Goal: Communication & Community: Answer question/provide support

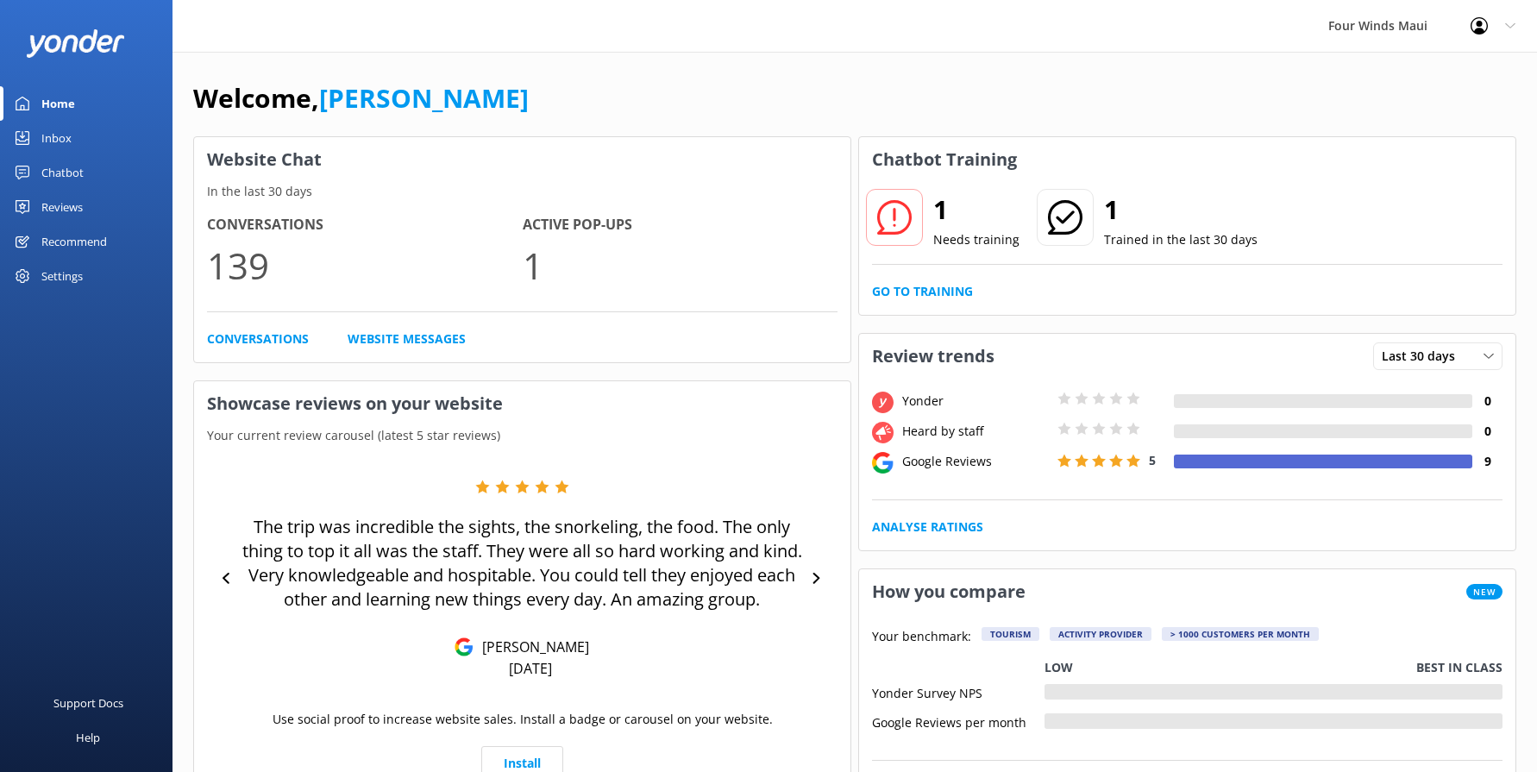
click at [43, 135] on div "Inbox" at bounding box center [56, 138] width 30 height 34
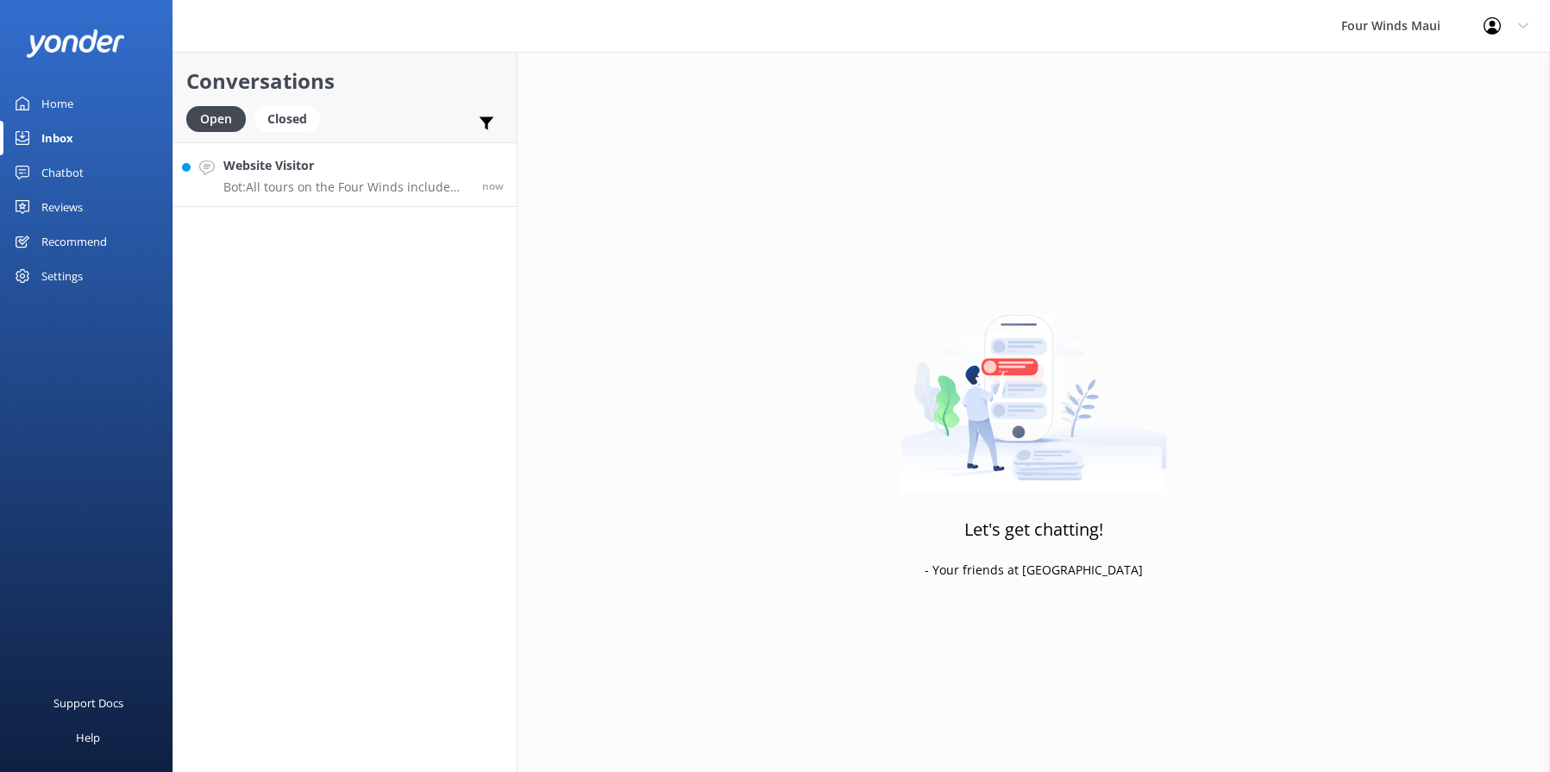
click at [366, 190] on p "Bot: All tours on the Four Winds include customized flotation sea boards for ki…" at bounding box center [346, 187] width 246 height 16
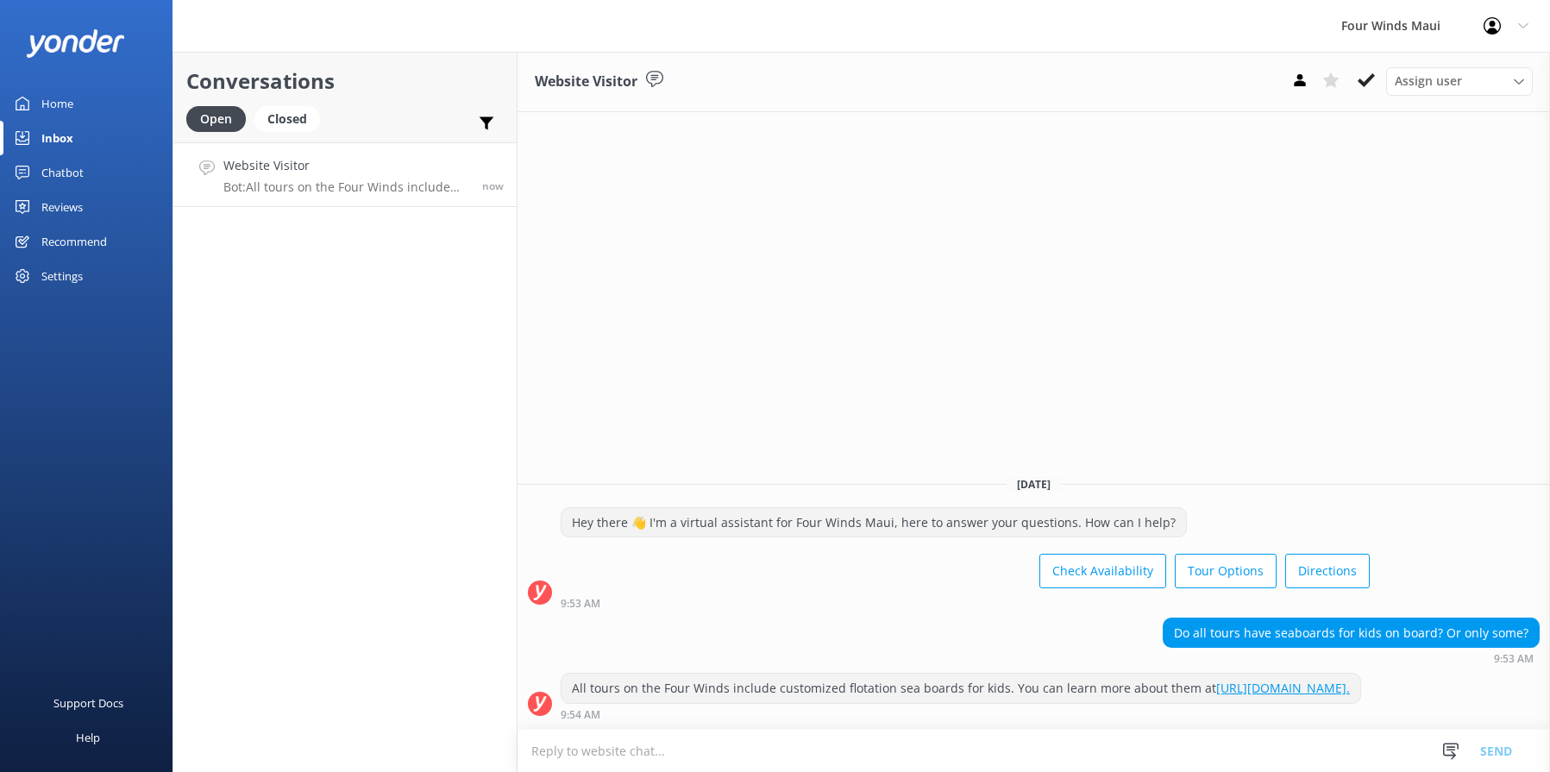
click at [305, 514] on div "Conversations Open Closed Important Assigned to me Unassigned SMS Website Visit…" at bounding box center [344, 412] width 345 height 720
click at [1369, 79] on use at bounding box center [1365, 80] width 17 height 14
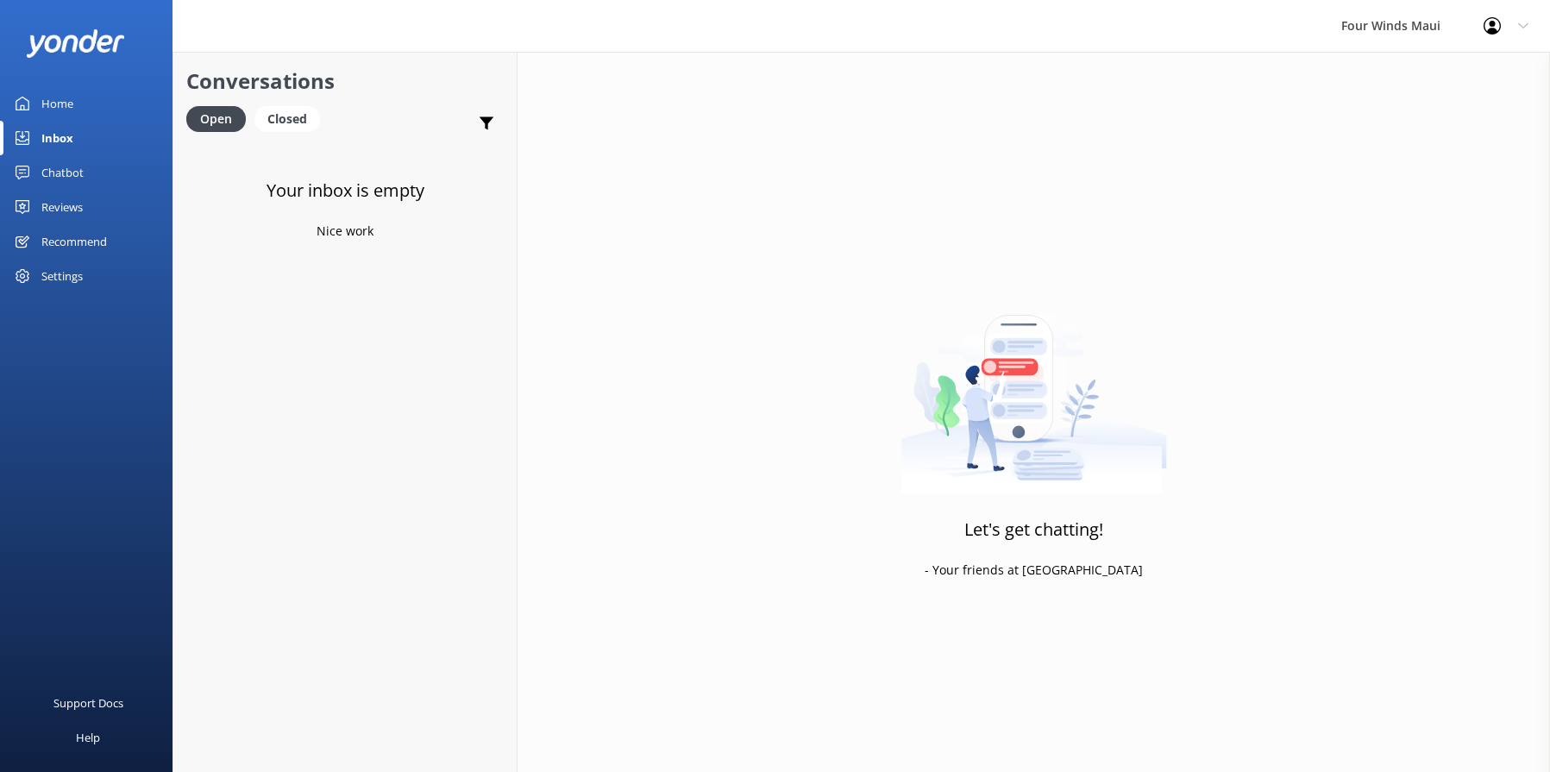
click at [44, 107] on div "Home" at bounding box center [57, 103] width 32 height 34
